Goal: Information Seeking & Learning: Compare options

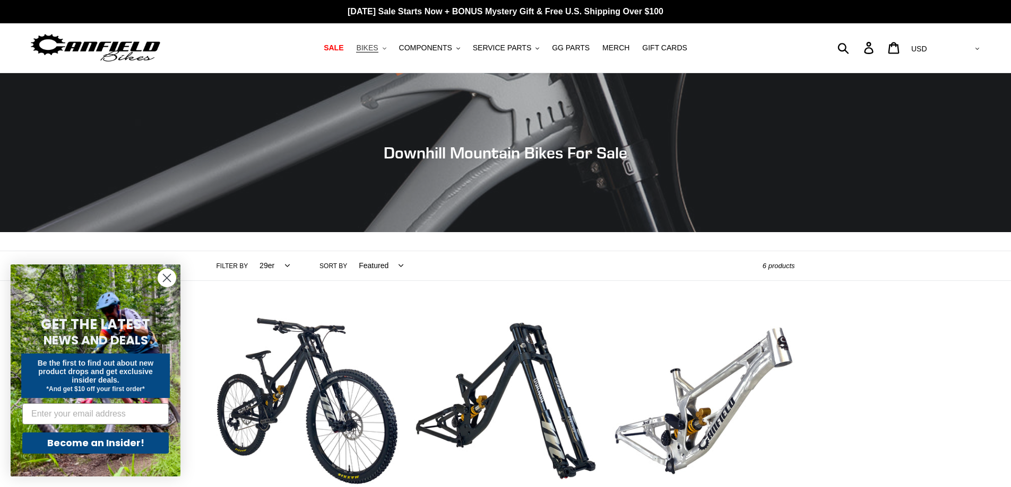
click at [378, 51] on span "BIKES" at bounding box center [367, 47] width 22 height 9
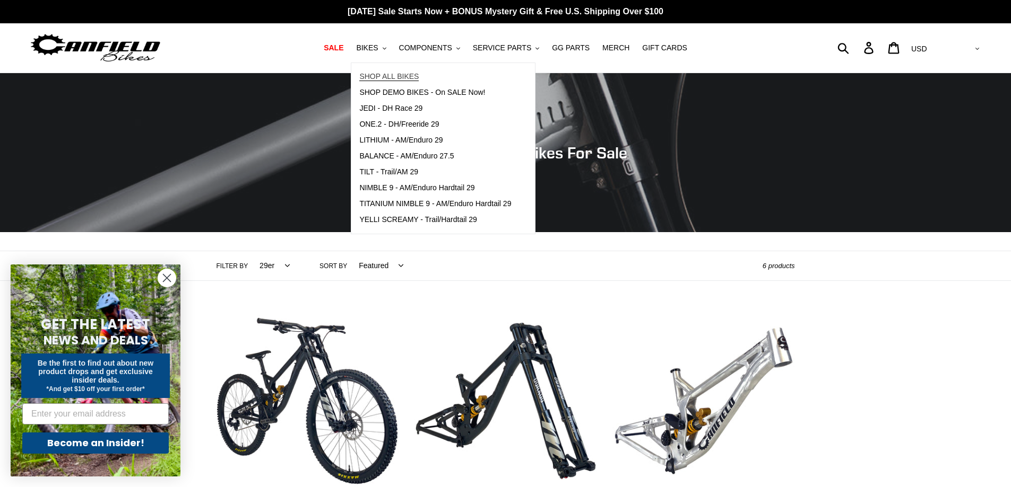
click at [399, 79] on span "SHOP ALL BIKES" at bounding box center [388, 76] width 59 height 9
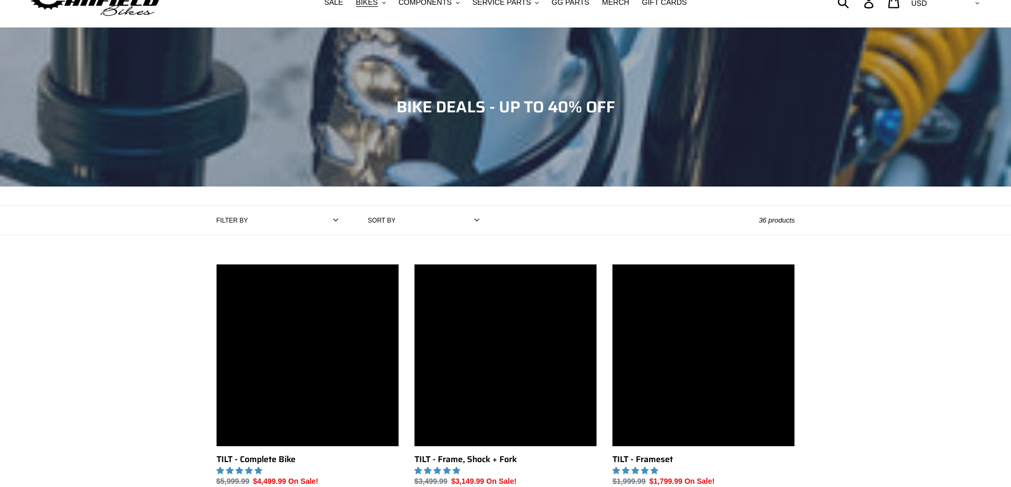
scroll to position [212, 0]
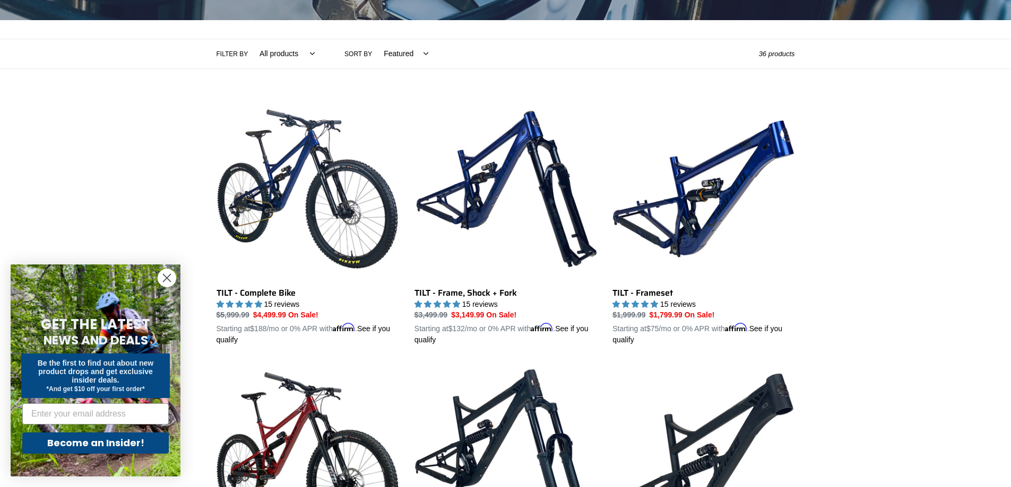
click at [299, 53] on select "All products 275 29er balance BFCM23 BFCM24 CBF DEMO BIKE Downhill Enduro Full …" at bounding box center [284, 53] width 69 height 29
click at [395, 44] on select "Featured Best selling Alphabetically, A-Z Alphabetically, Z-A Price, low to hig…" at bounding box center [403, 53] width 58 height 29
select select "best-selling"
click at [374, 39] on select "Featured Best selling Alphabetically, A-Z Alphabetically, Z-A Price, low to hig…" at bounding box center [403, 53] width 58 height 29
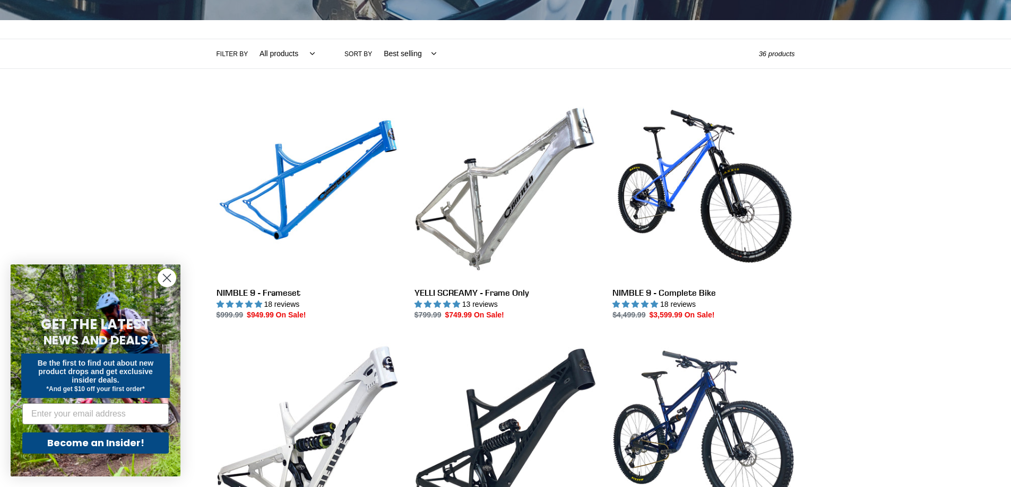
click at [402, 60] on select "Featured Best selling Alphabetically, A-Z Alphabetically, Z-A Price, low to hig…" at bounding box center [407, 53] width 66 height 29
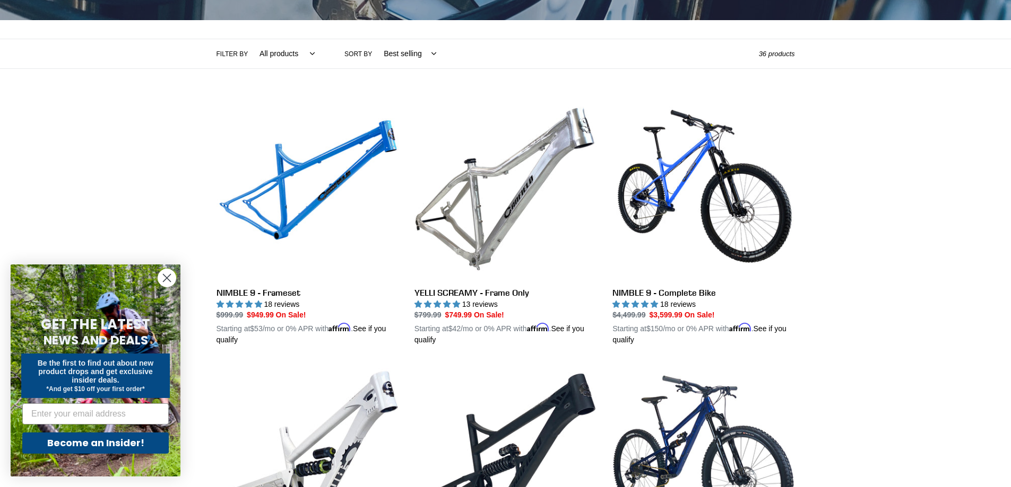
select select "price-ascending"
click at [374, 39] on select "Featured Best selling Alphabetically, A-Z Alphabetically, Z-A Price, low to hig…" at bounding box center [407, 53] width 66 height 29
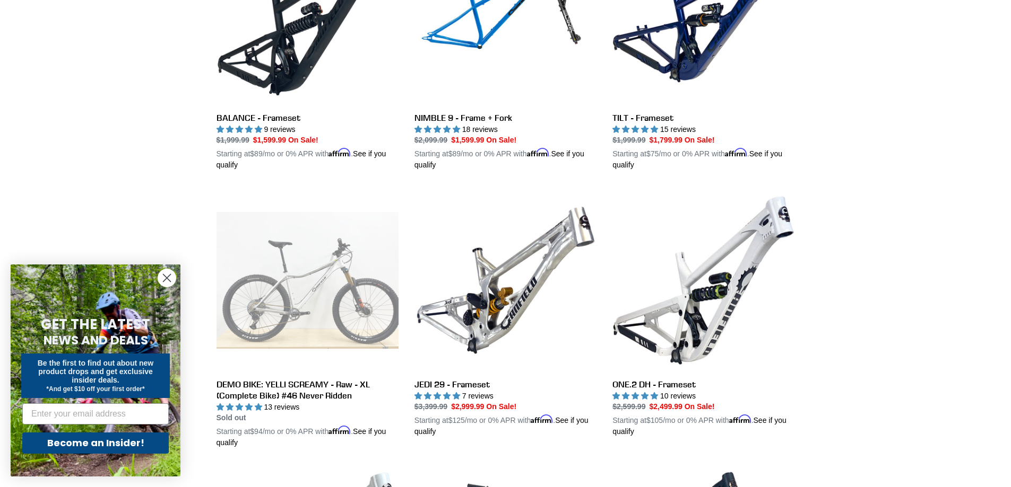
scroll to position [690, 0]
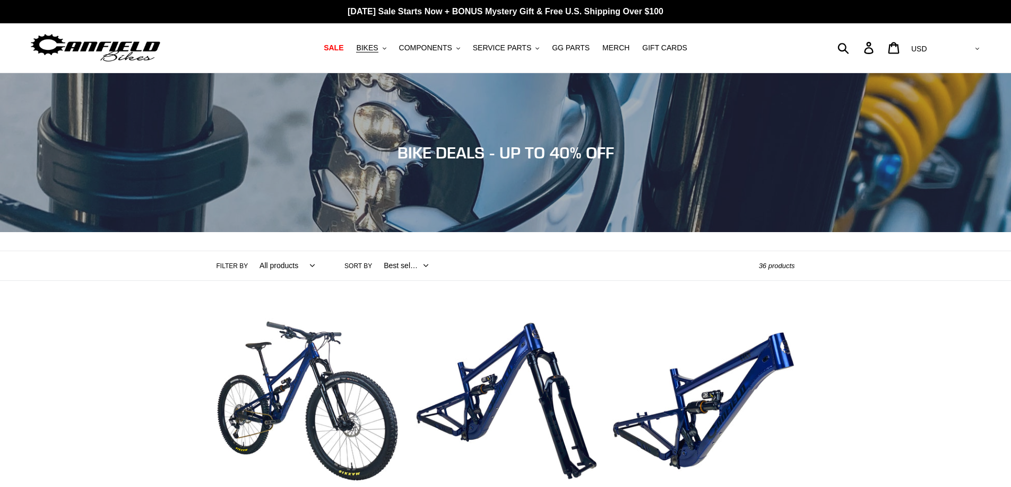
select select "best-selling"
